Goal: Transaction & Acquisition: Purchase product/service

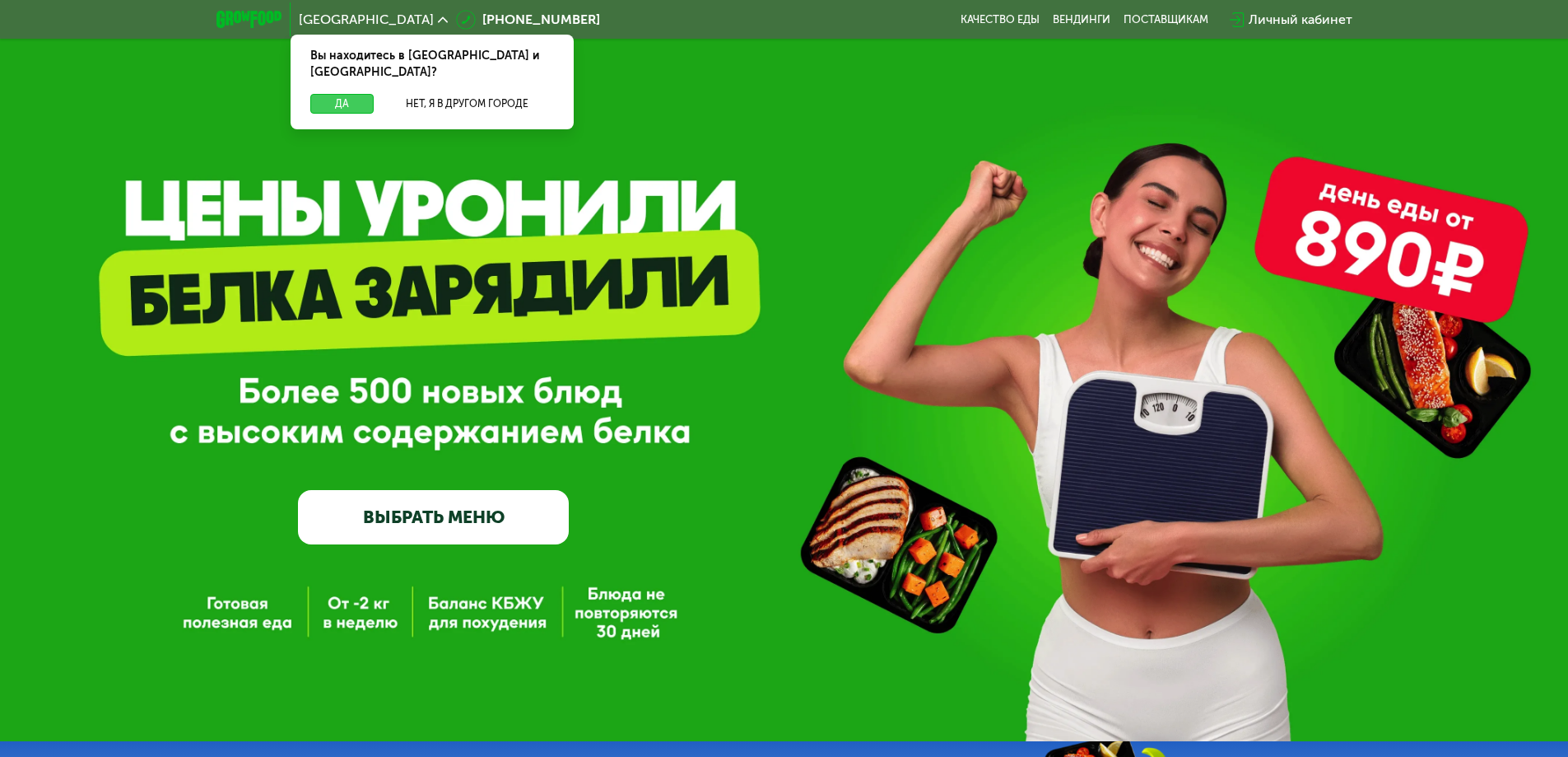
click at [356, 94] on button "Да" at bounding box center [342, 104] width 64 height 20
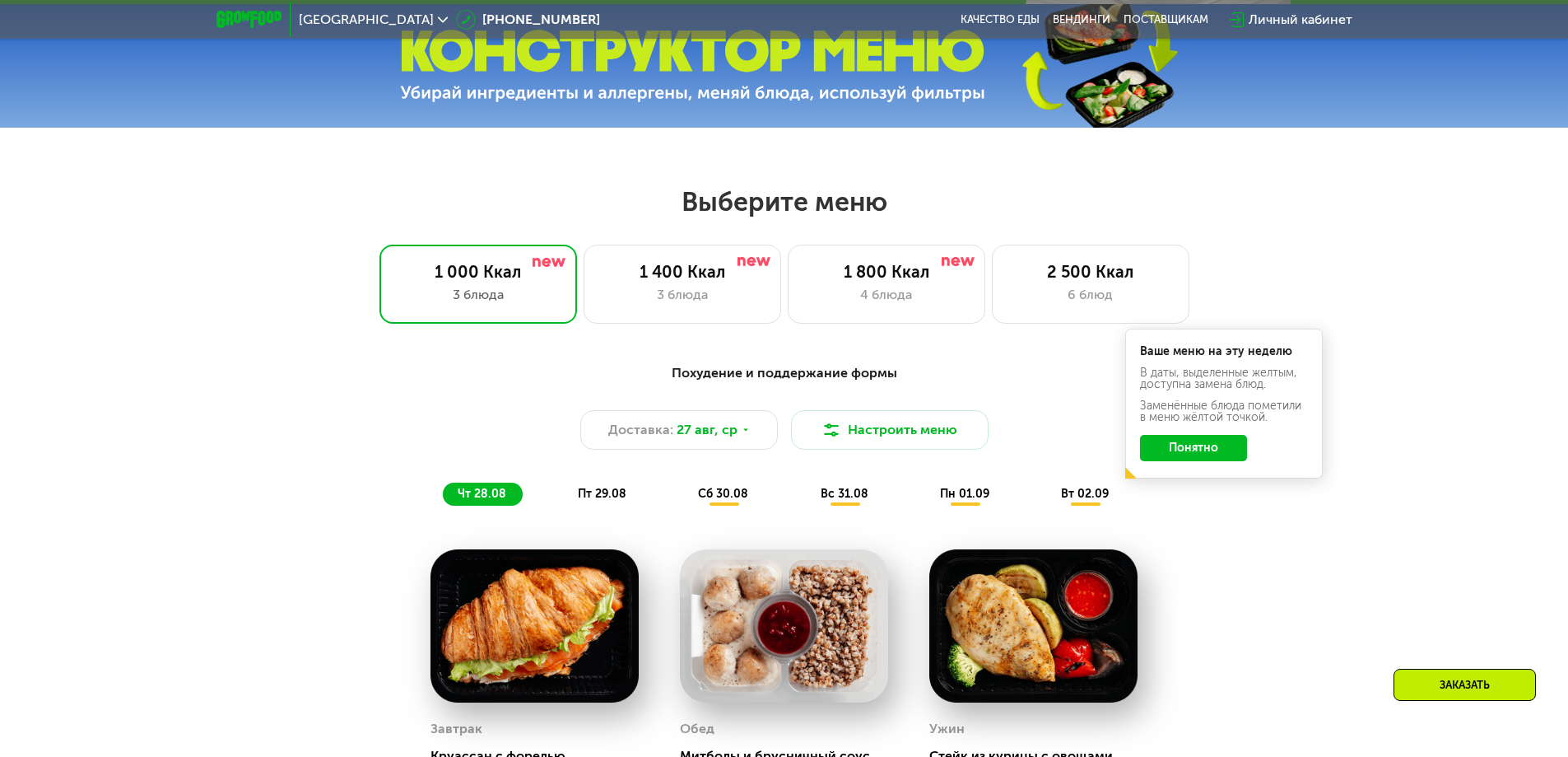
scroll to position [741, 0]
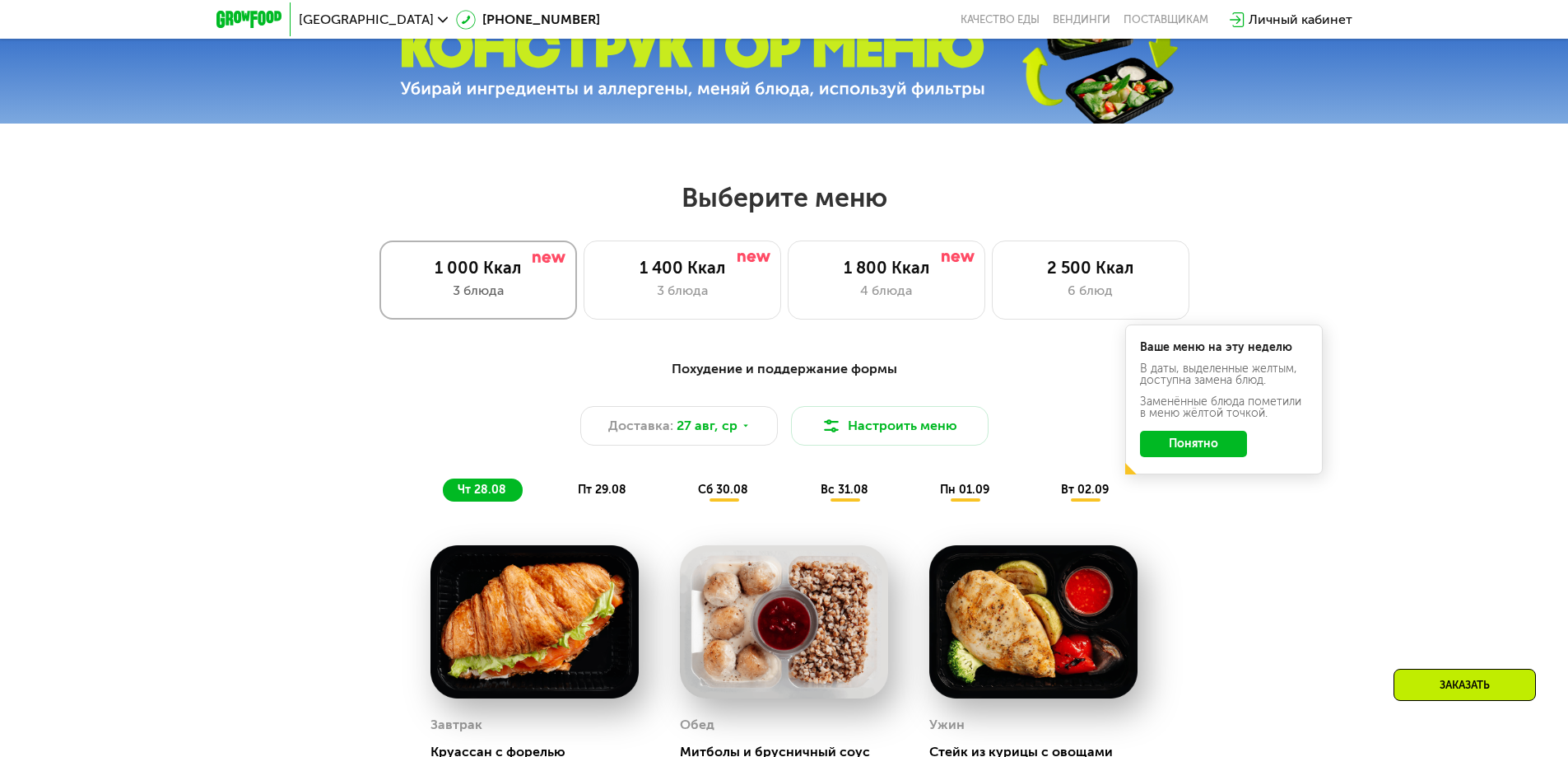
click at [483, 267] on div "1 000 Ккал" at bounding box center [478, 268] width 163 height 20
click at [688, 277] on div "1 400 Ккал" at bounding box center [682, 268] width 163 height 20
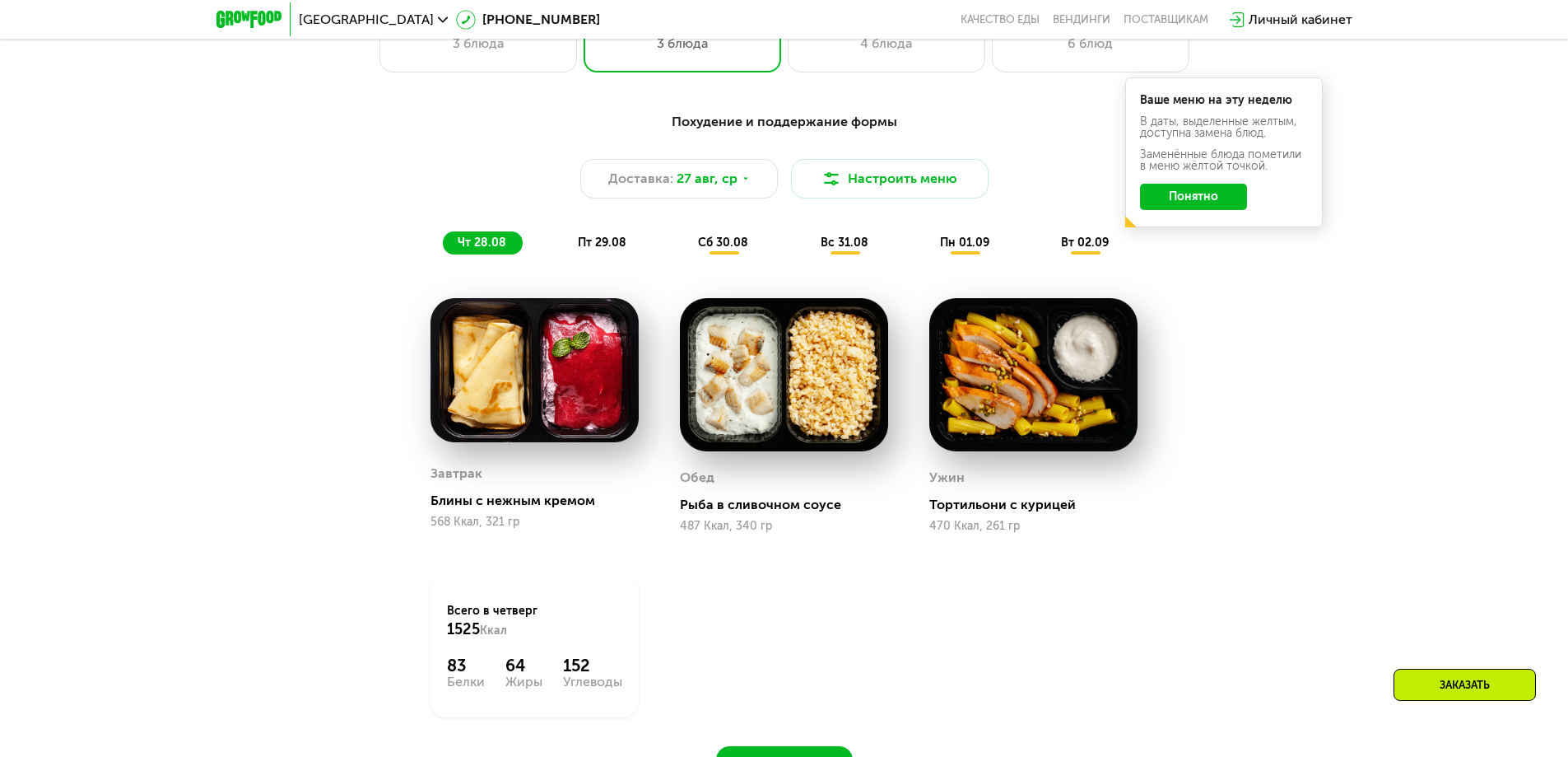
scroll to position [1071, 0]
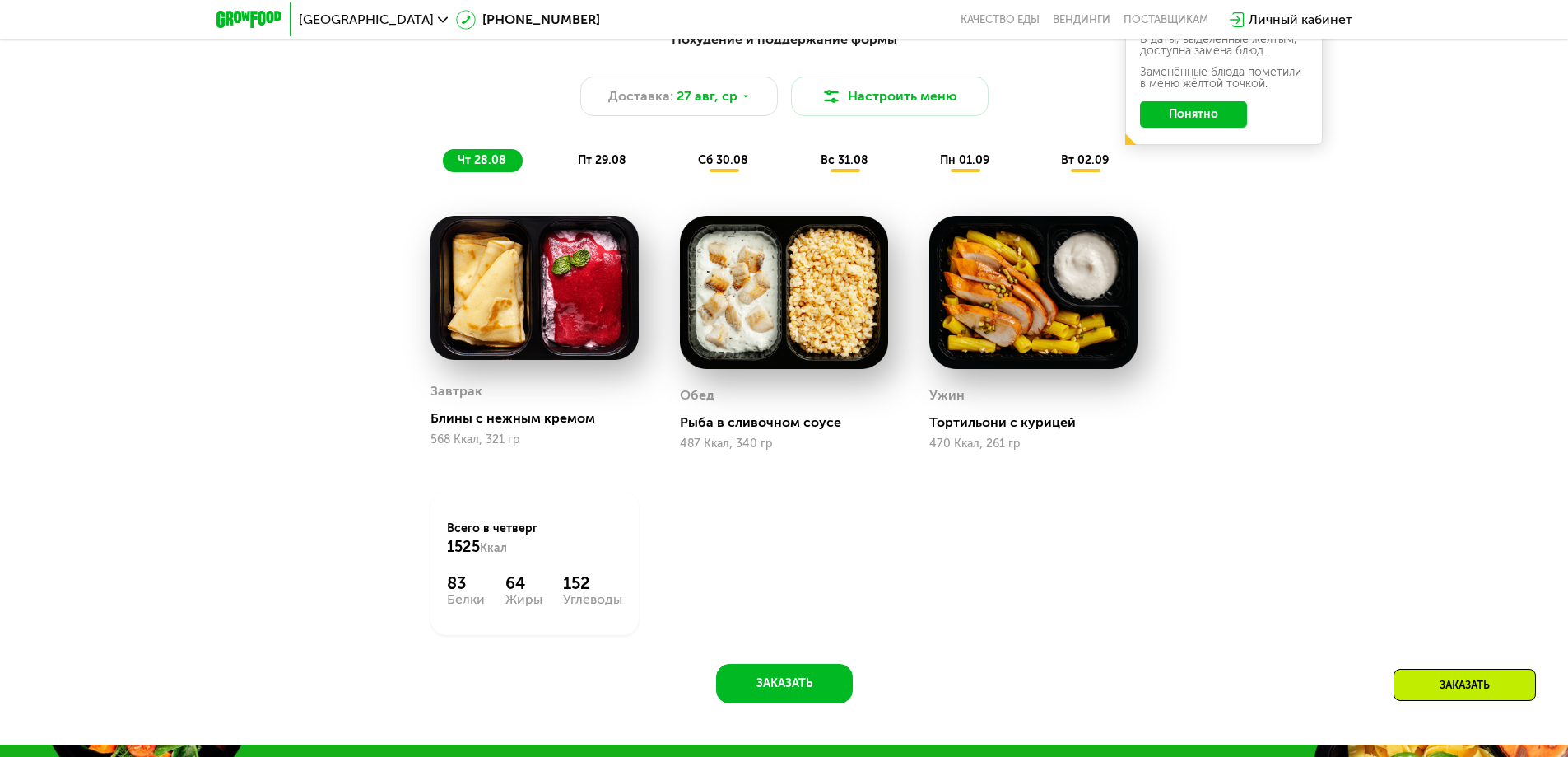
click at [1191, 116] on button "Понятно" at bounding box center [1192, 114] width 107 height 26
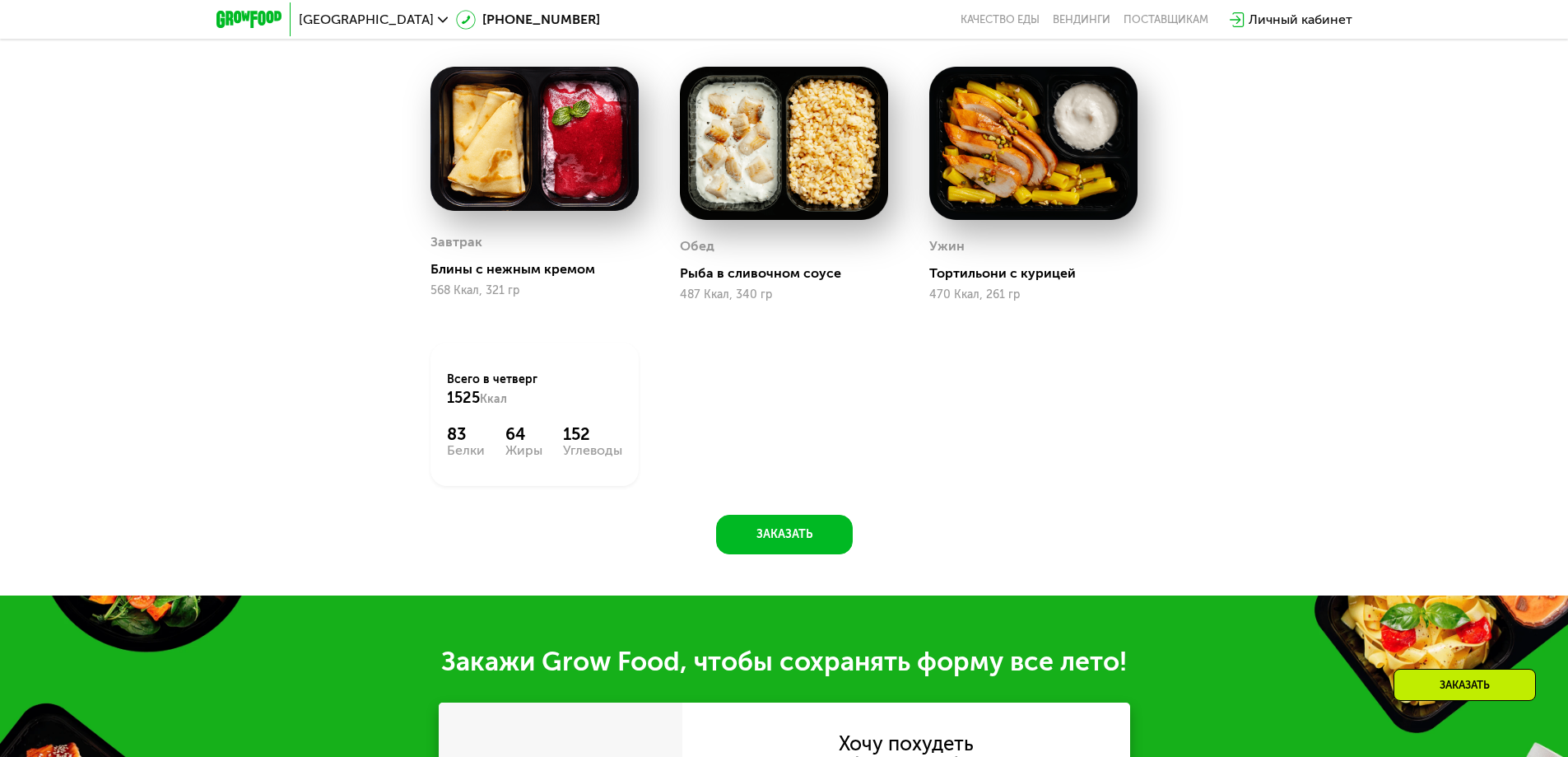
scroll to position [1235, 0]
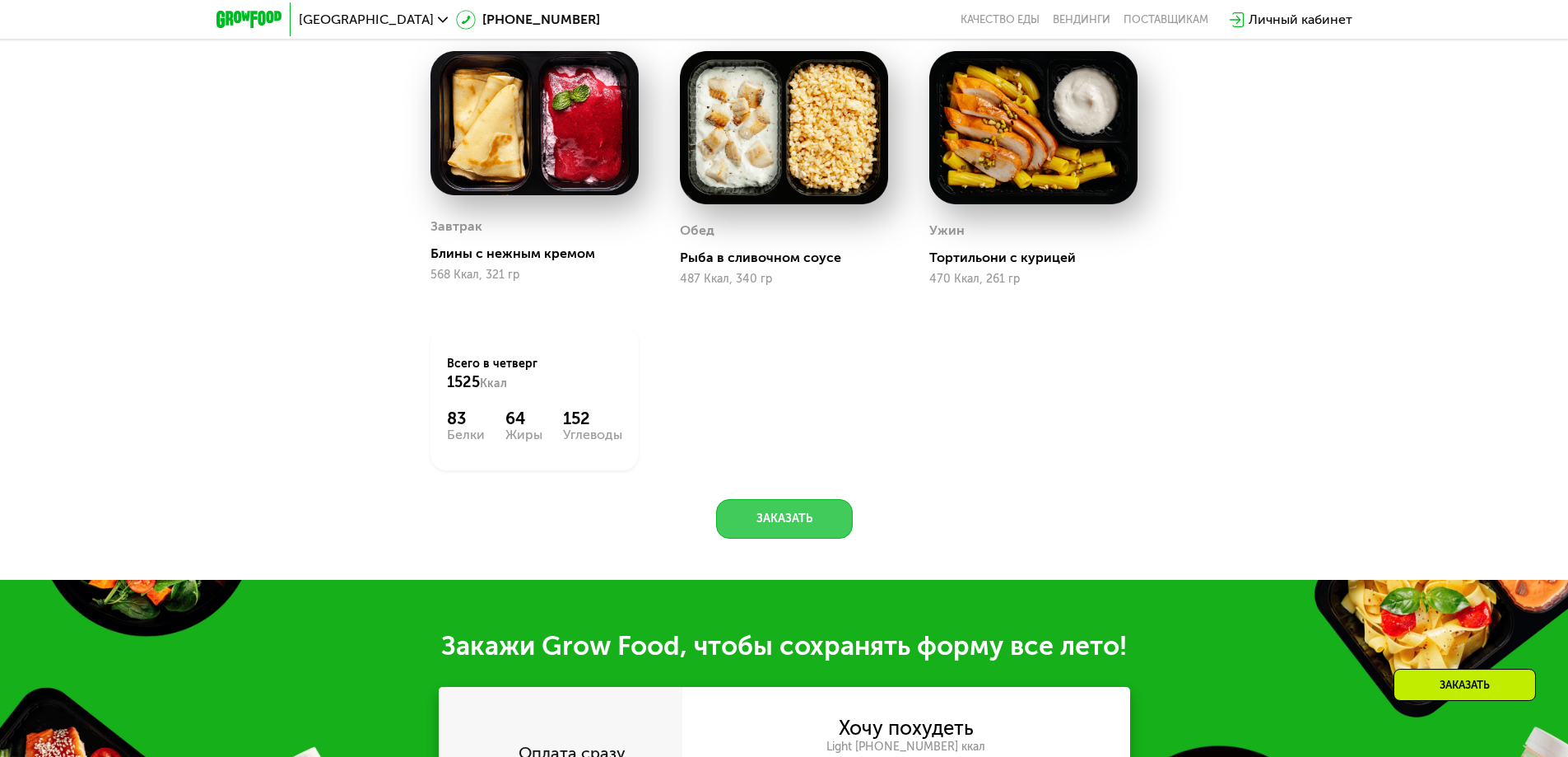
click at [786, 527] on button "Заказать" at bounding box center [784, 518] width 137 height 39
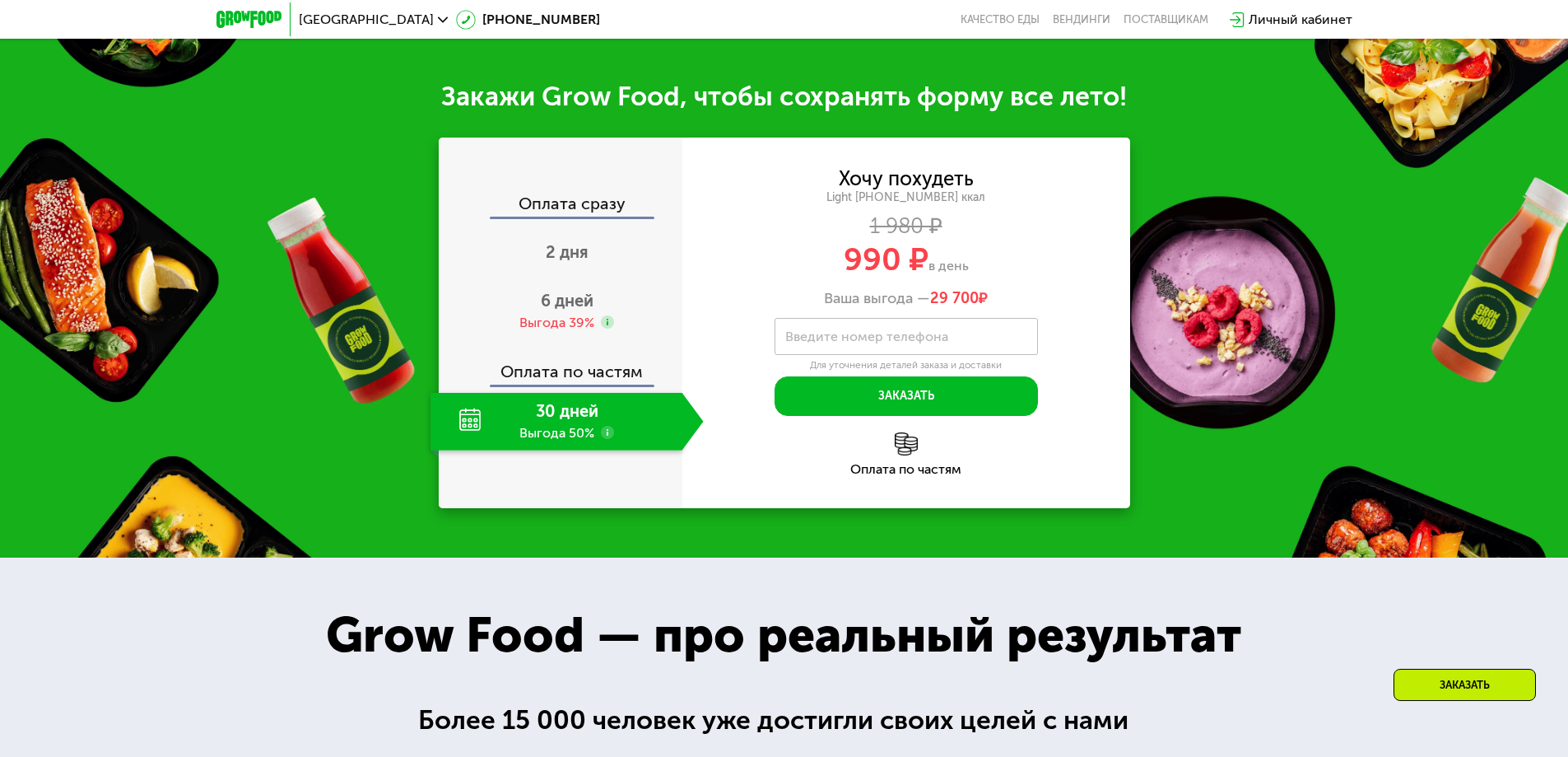
scroll to position [1820, 0]
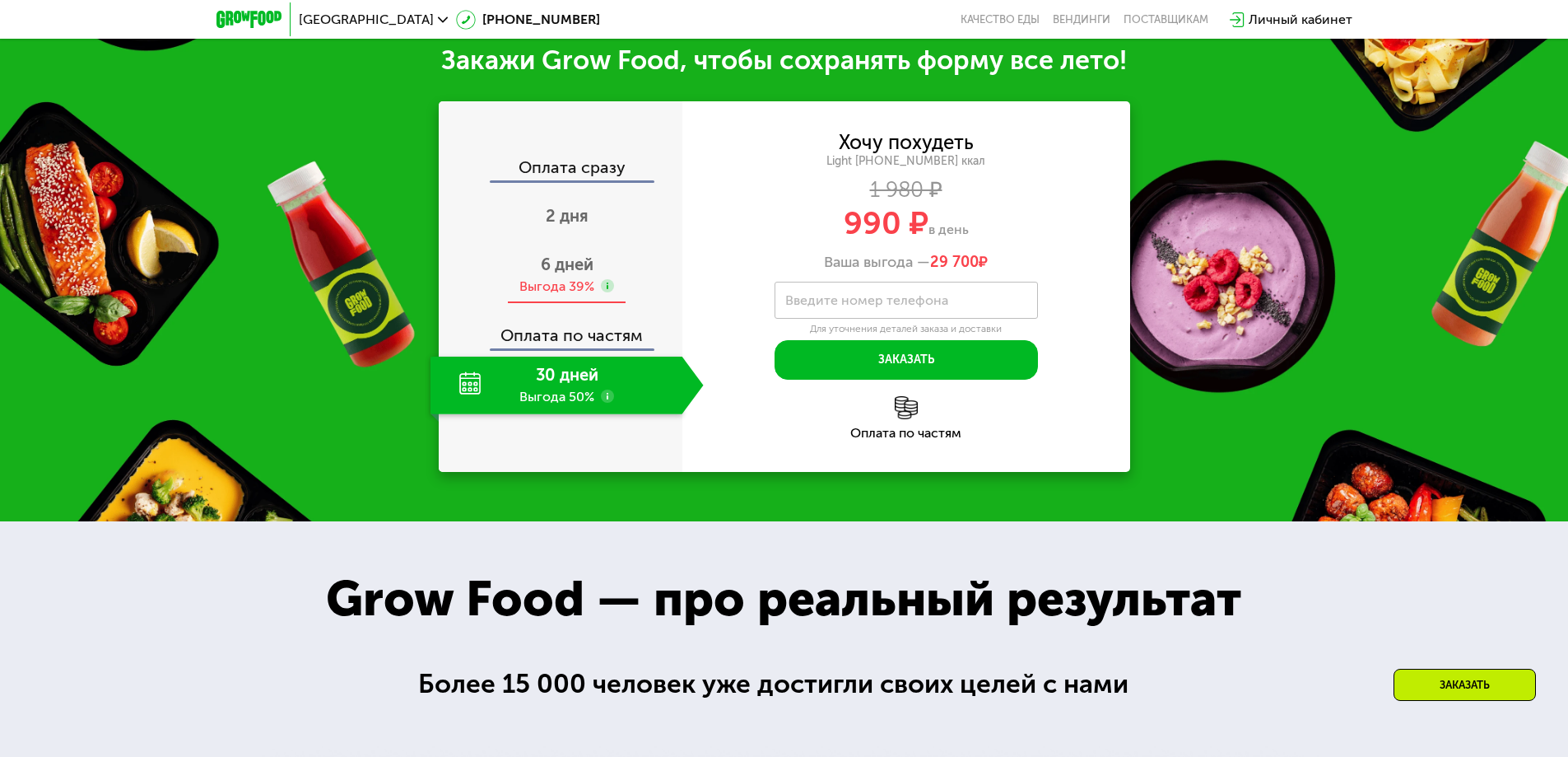
click at [564, 284] on div "Выгода 39%" at bounding box center [557, 286] width 75 height 18
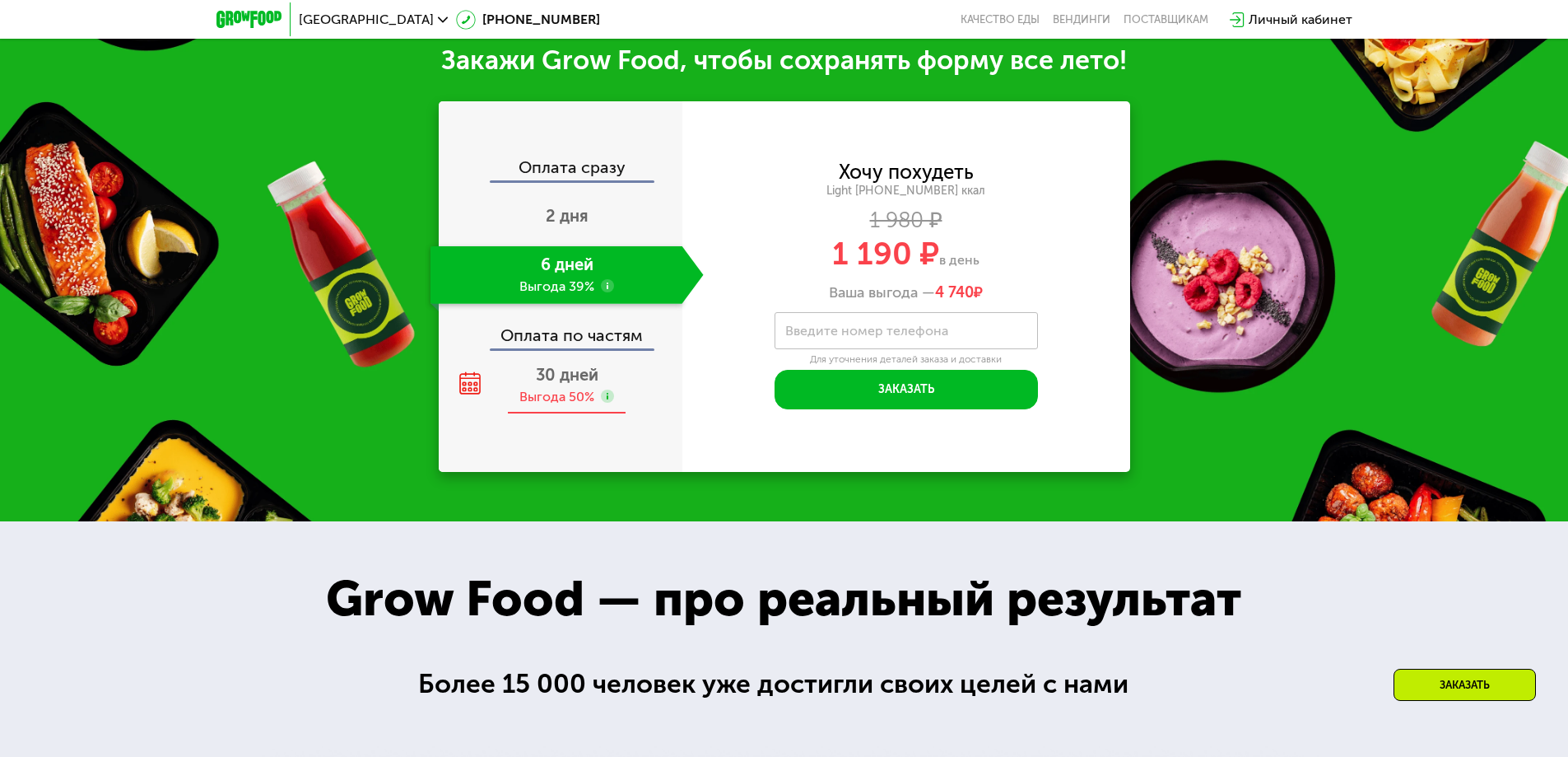
click at [562, 394] on div "Выгода 50%" at bounding box center [557, 397] width 75 height 18
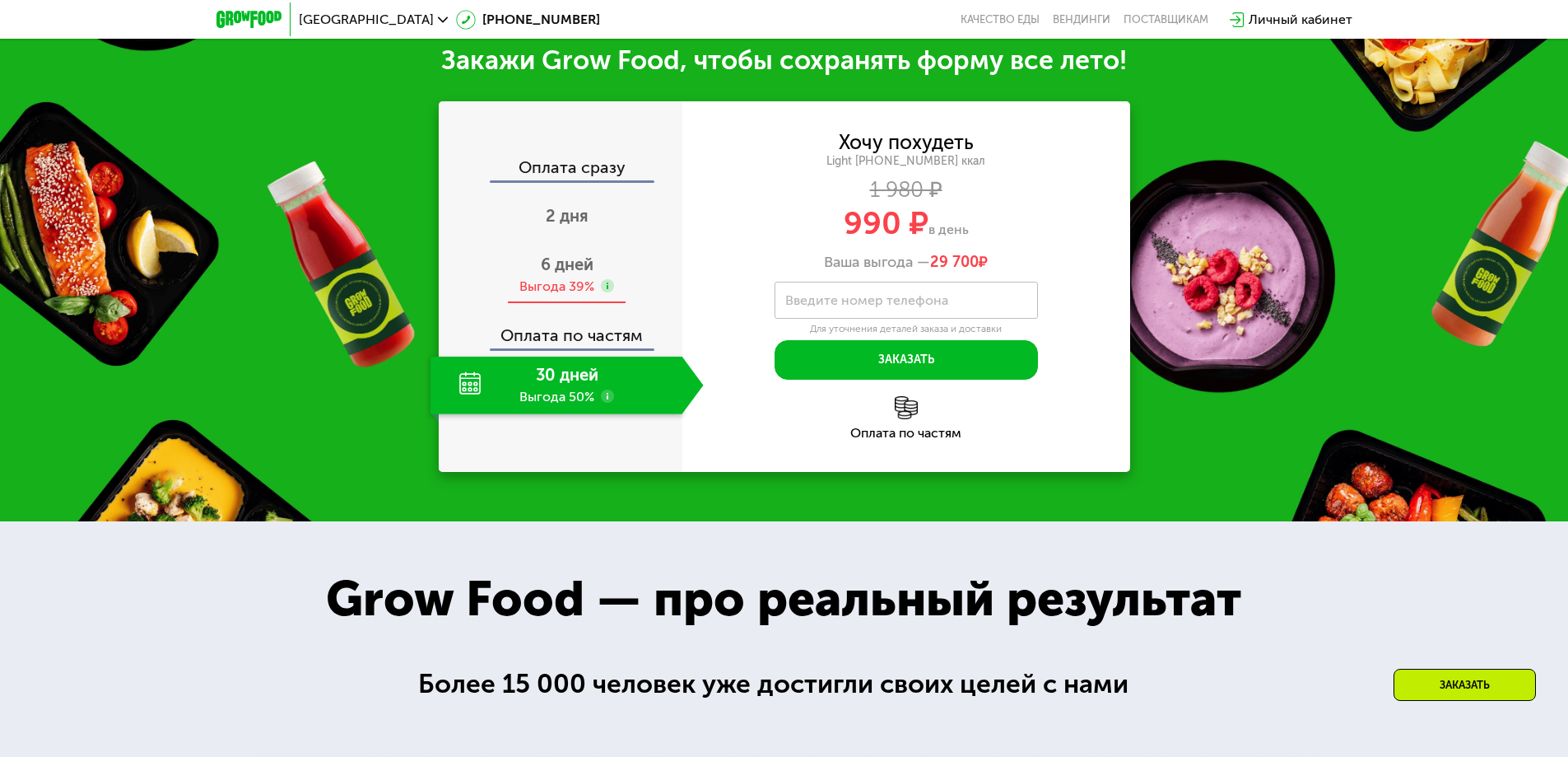
click at [586, 284] on div "Выгода 39%" at bounding box center [557, 286] width 75 height 18
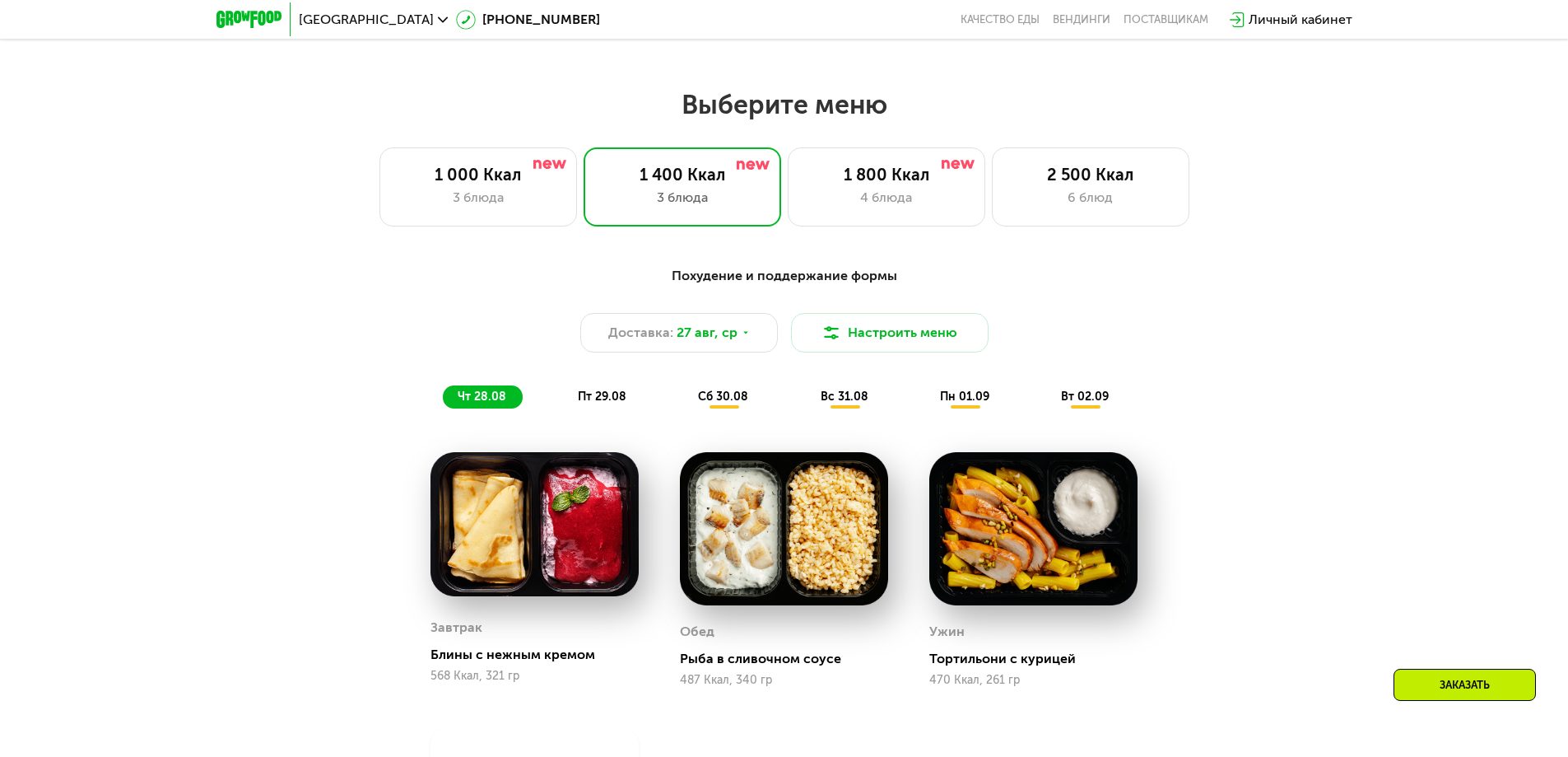
scroll to position [833, 0]
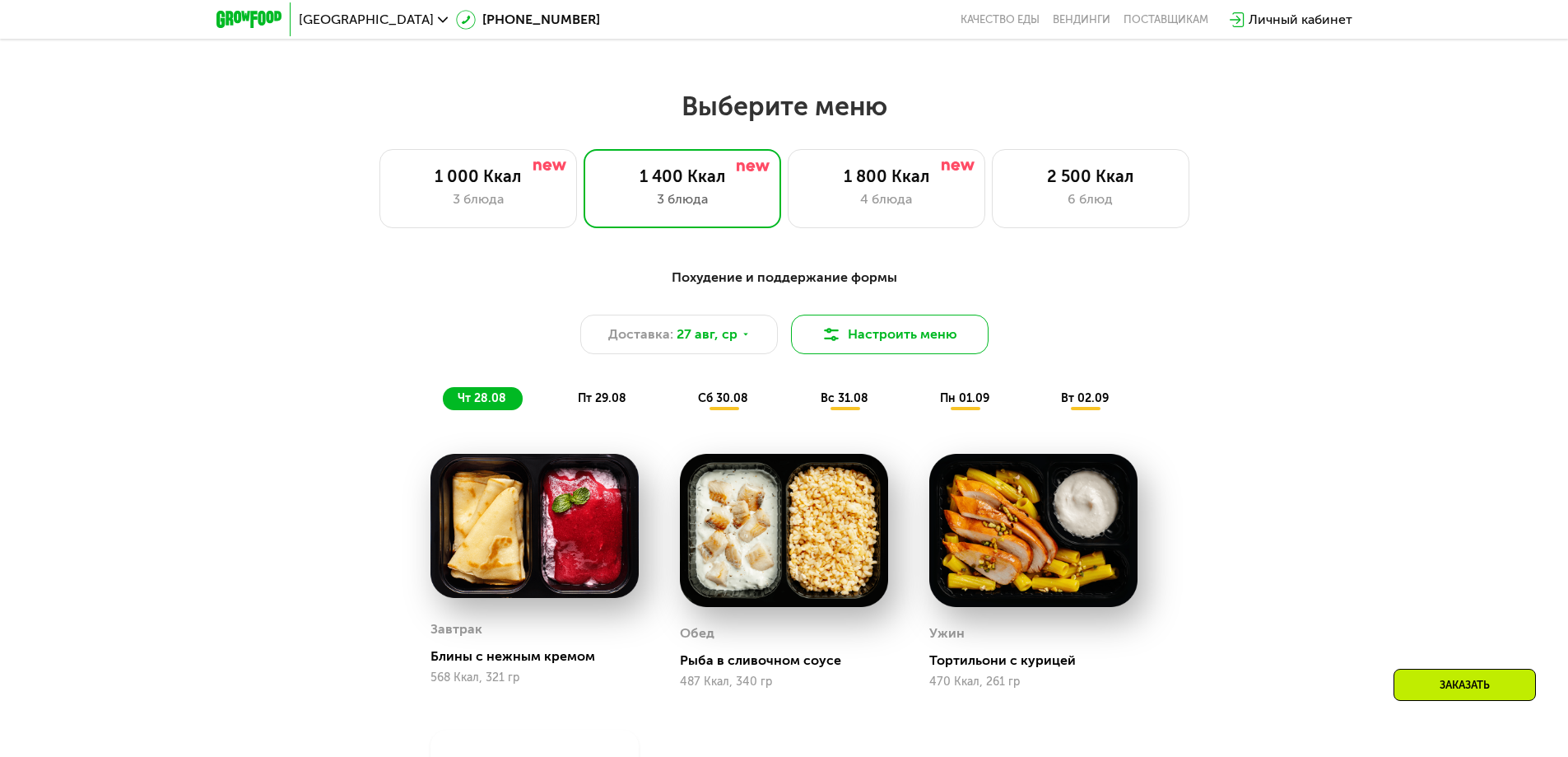
click at [845, 348] on button "Настроить меню" at bounding box center [890, 334] width 198 height 39
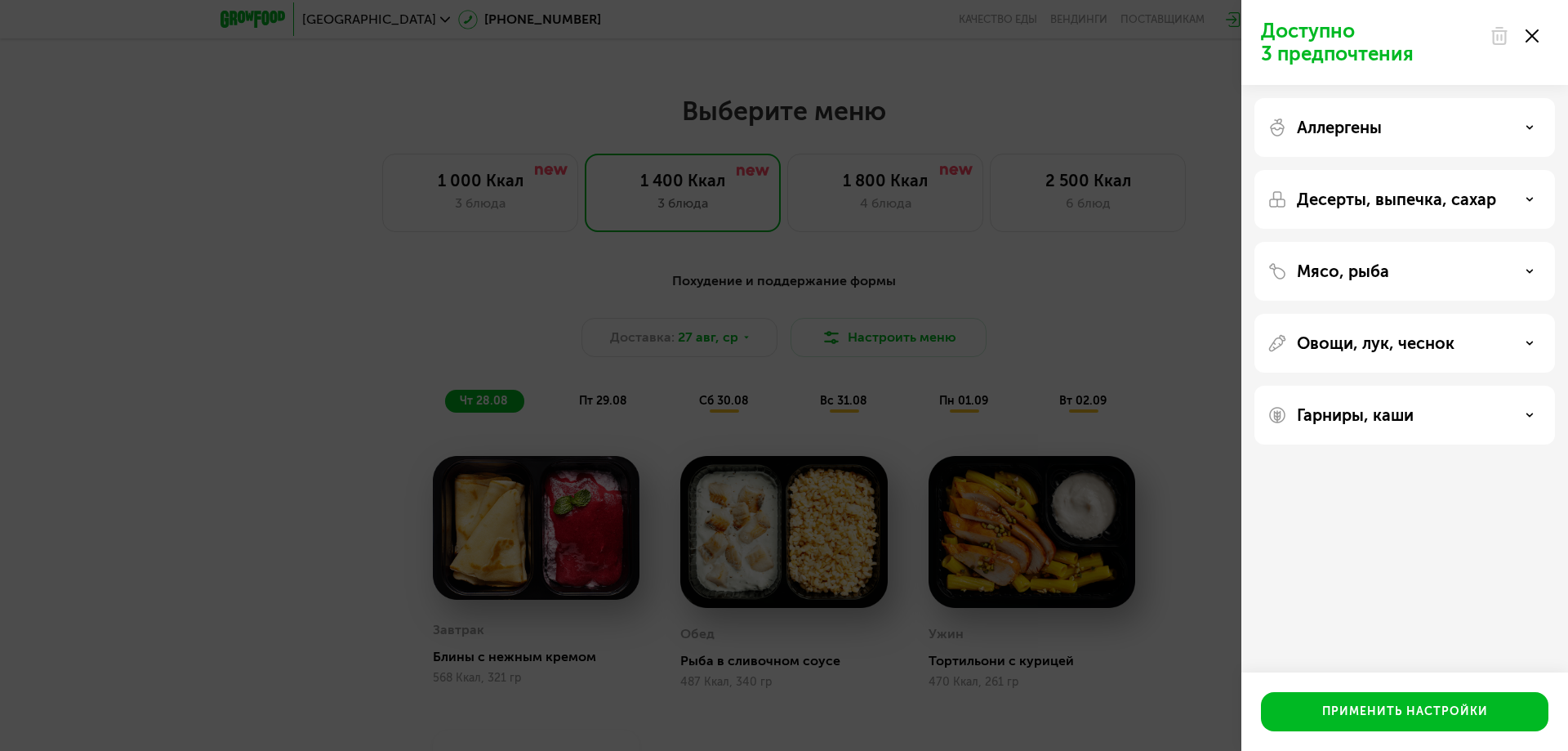
click at [1538, 33] on icon at bounding box center [1533, 36] width 13 height 13
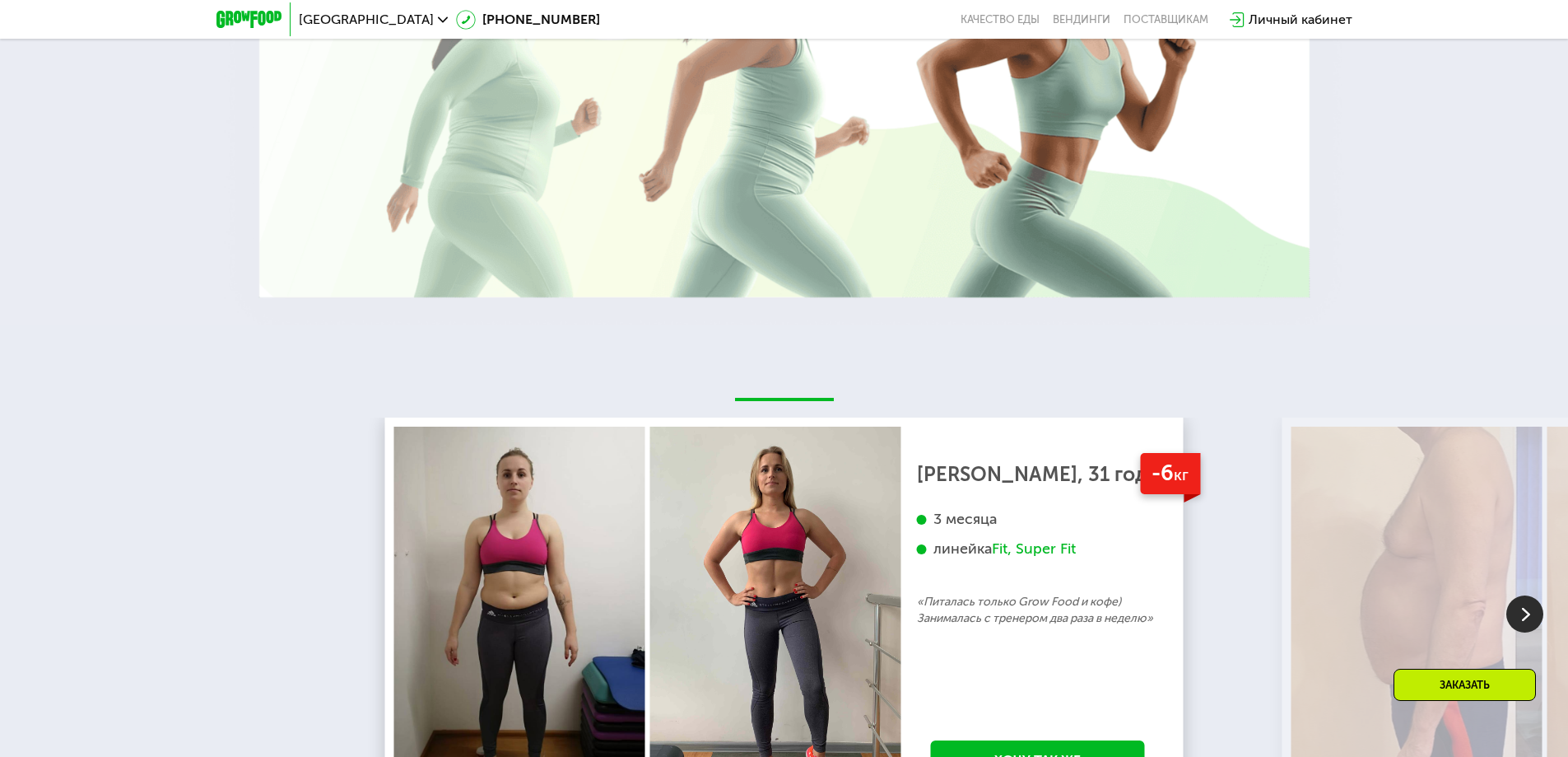
scroll to position [2375, 0]
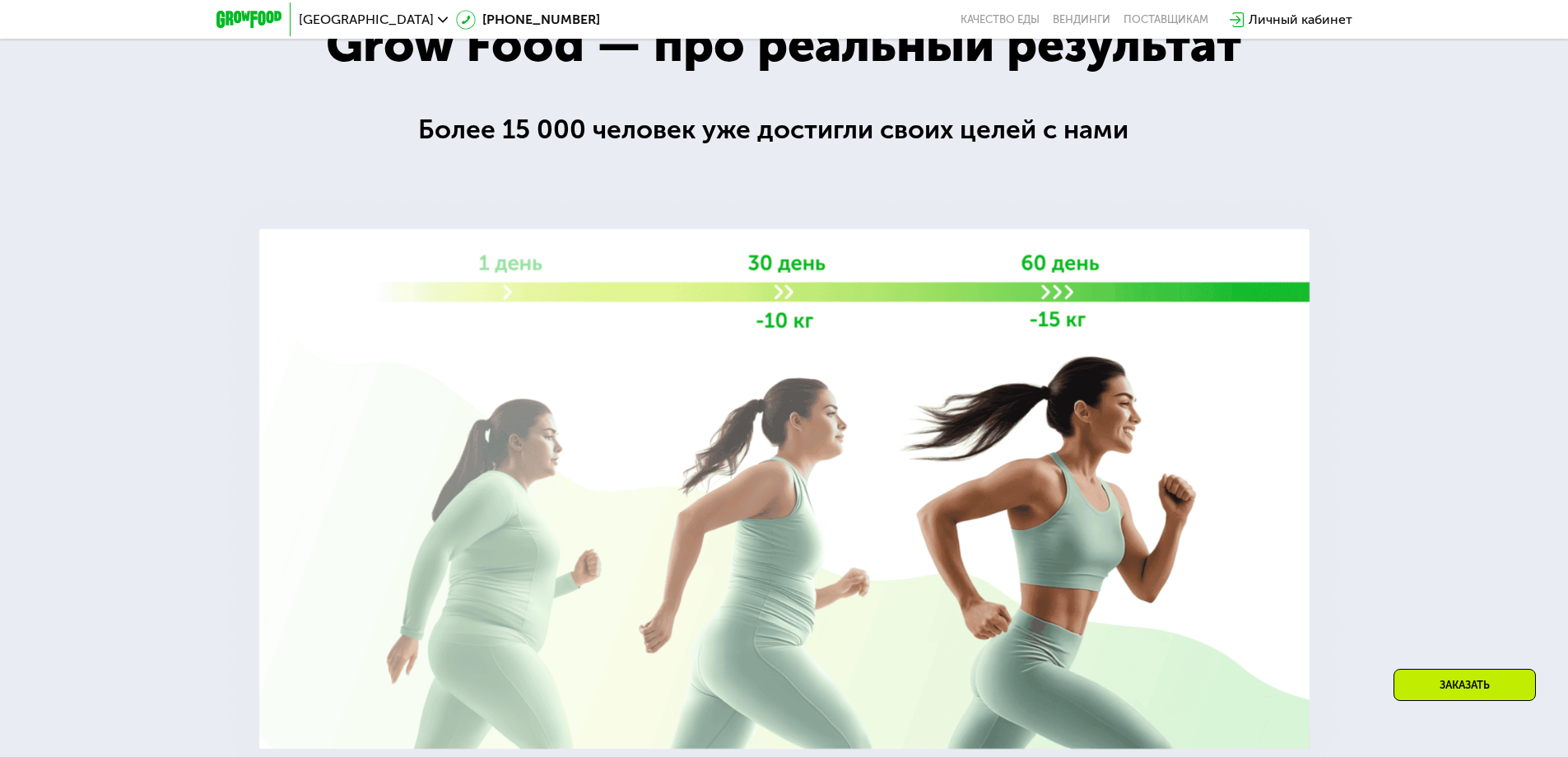
drag, startPoint x: 272, startPoint y: 20, endPoint x: 543, endPoint y: 72, distance: 275.9
click at [543, 72] on div "Grow Food — про реальный результат" at bounding box center [783, 44] width 987 height 74
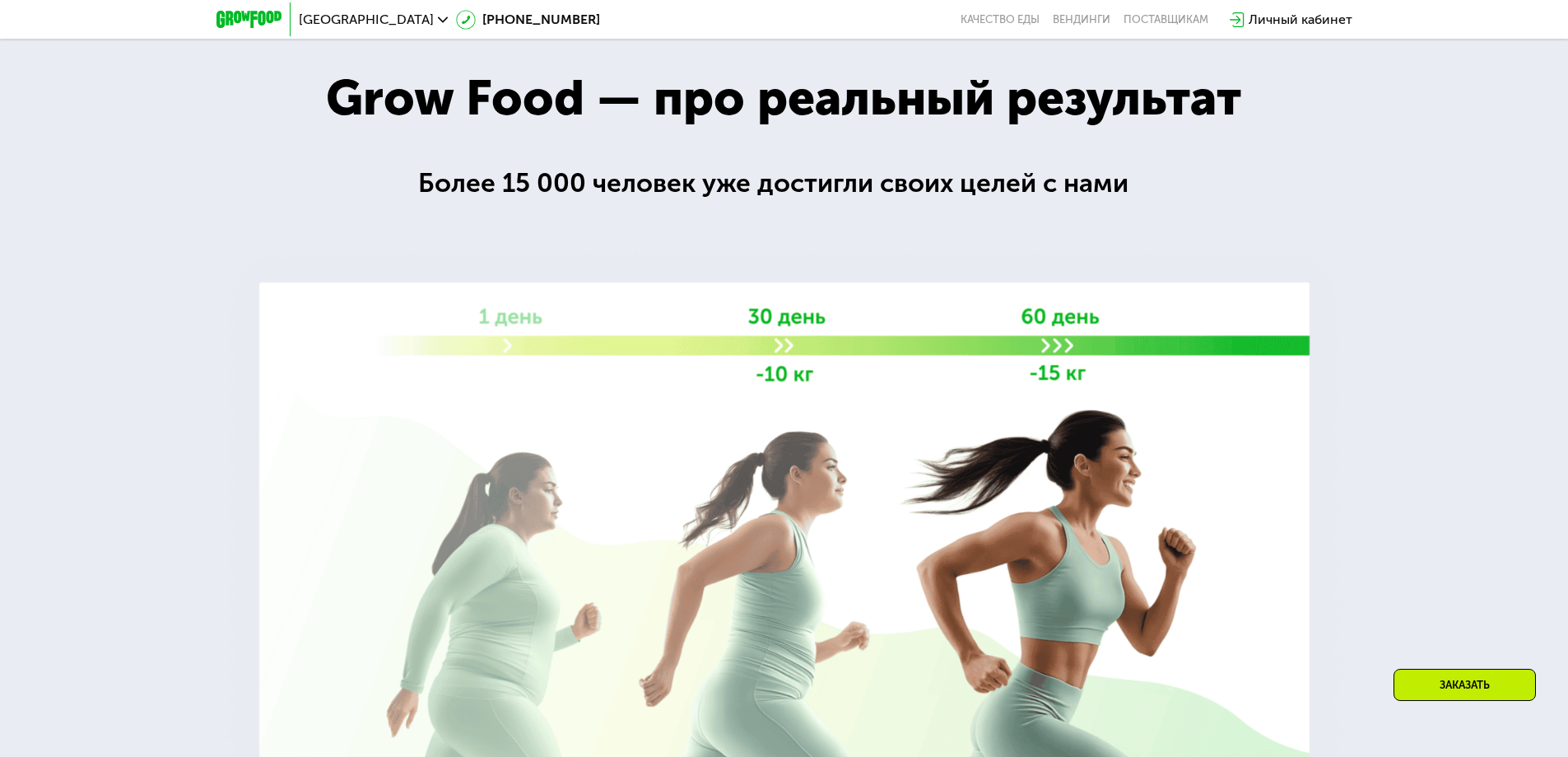
scroll to position [2293, 0]
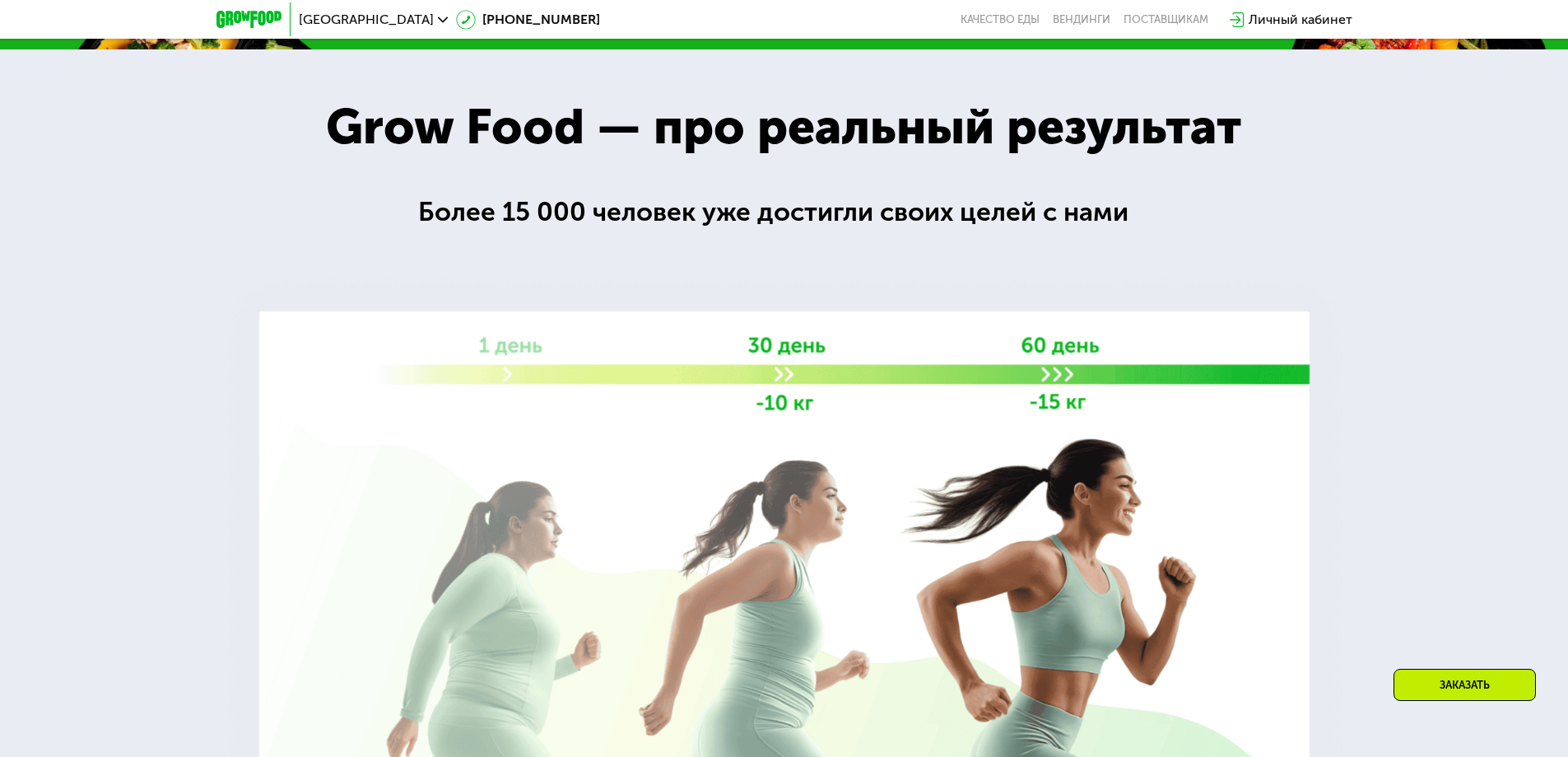
drag, startPoint x: 589, startPoint y: 56, endPoint x: 575, endPoint y: 56, distance: 14.0
click at [575, 56] on div at bounding box center [784, 454] width 1568 height 810
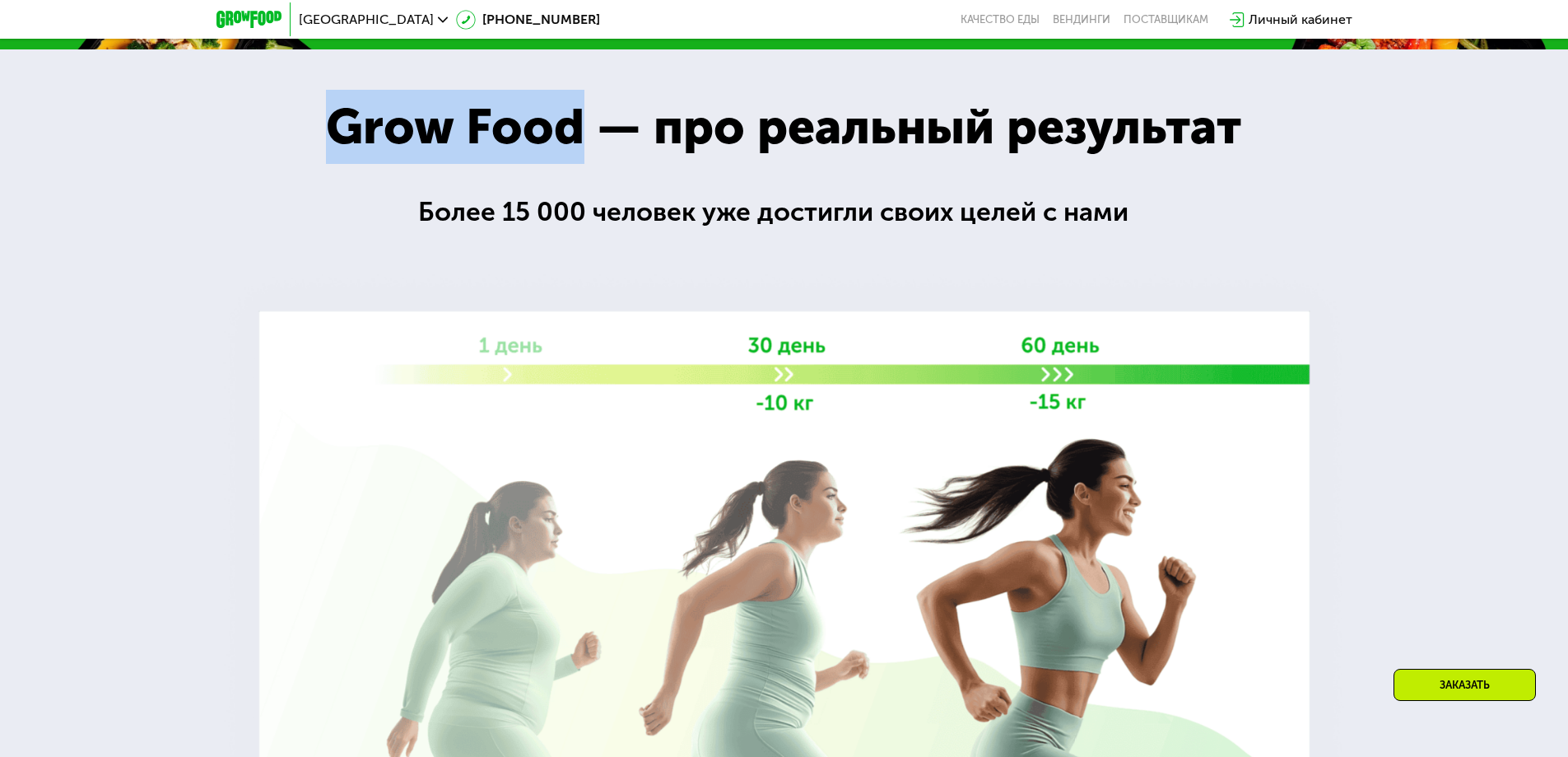
drag, startPoint x: 585, startPoint y: 121, endPoint x: 337, endPoint y: 124, distance: 248.0
click at [337, 124] on div "Grow Food — про реальный результат" at bounding box center [783, 126] width 987 height 74
copy div "Grow Food"
